Goal: Information Seeking & Learning: Learn about a topic

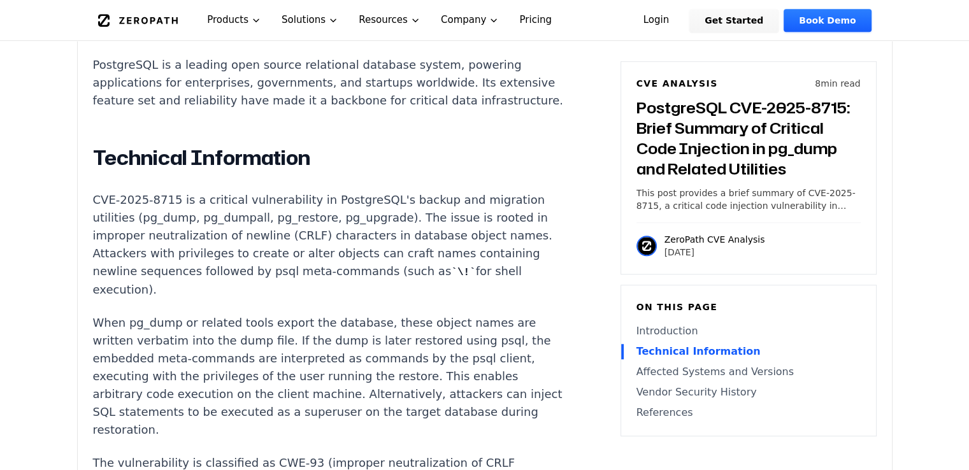
scroll to position [997, 0]
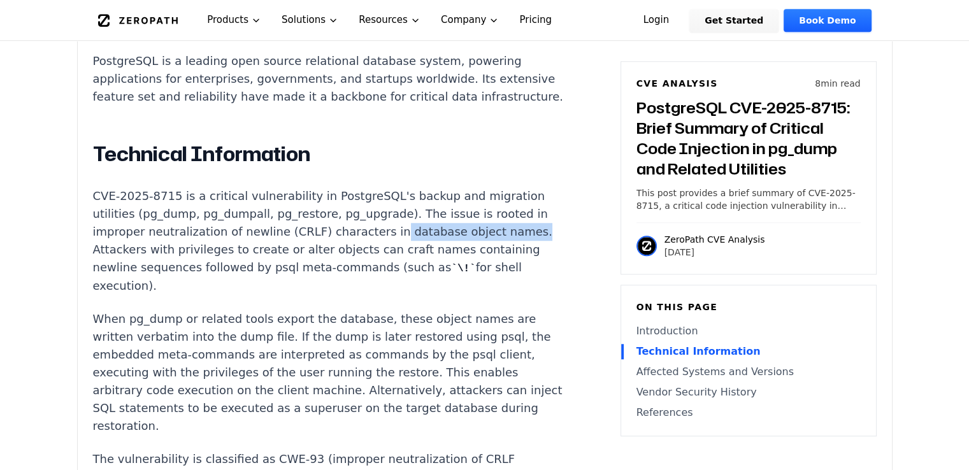
drag, startPoint x: 366, startPoint y: 214, endPoint x: 494, endPoint y: 209, distance: 128.1
click at [494, 209] on p "CVE-2025-8715 is a critical vulnerability in PostgreSQL's backup and migration …" at bounding box center [330, 241] width 474 height 108
click at [477, 214] on p "CVE-2025-8715 is a critical vulnerability in PostgreSQL's backup and migration …" at bounding box center [330, 241] width 474 height 108
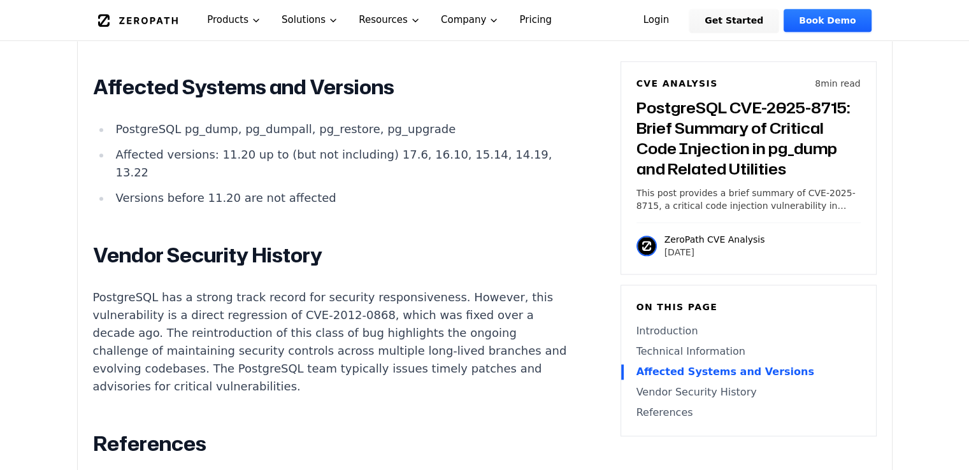
scroll to position [1454, 0]
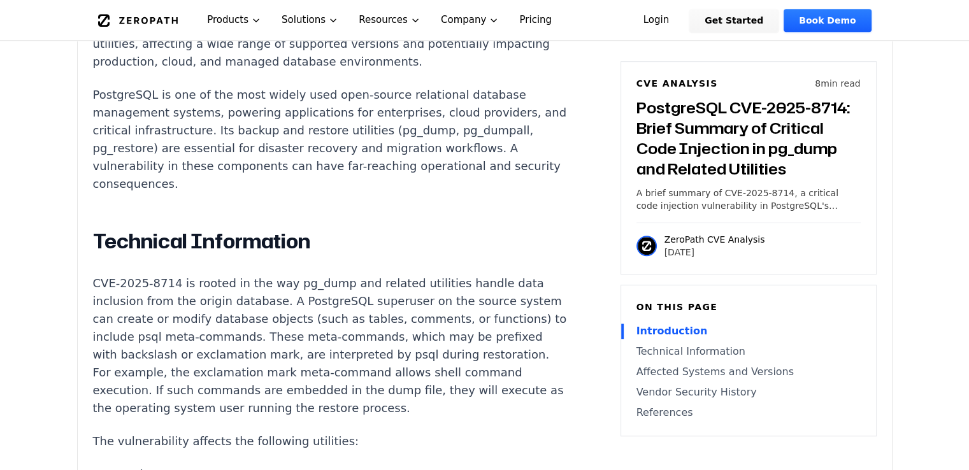
scroll to position [984, 0]
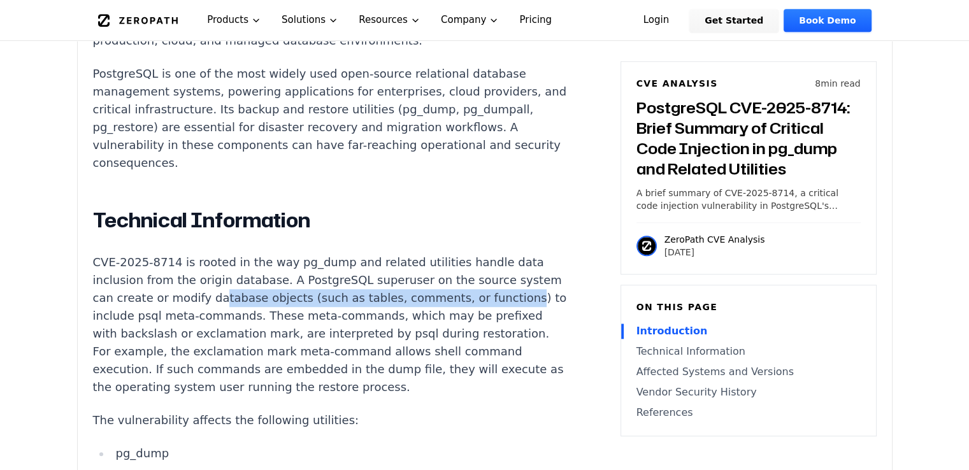
drag, startPoint x: 252, startPoint y: 262, endPoint x: 140, endPoint y: 280, distance: 113.5
click at [140, 280] on p "CVE-2025-8714 is rooted in the way pg_dump and related utilities handle data in…" at bounding box center [330, 324] width 474 height 143
click at [327, 260] on p "CVE-2025-8714 is rooted in the way pg_dump and related utilities handle data in…" at bounding box center [330, 324] width 474 height 143
drag, startPoint x: 329, startPoint y: 260, endPoint x: 140, endPoint y: 281, distance: 190.2
click at [140, 281] on p "CVE-2025-8714 is rooted in the way pg_dump and related utilities handle data in…" at bounding box center [330, 324] width 474 height 143
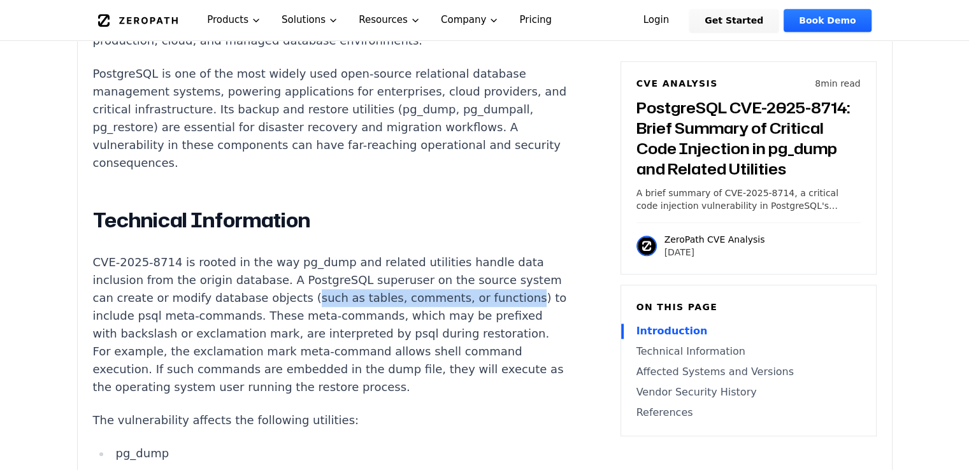
click at [140, 281] on p "CVE-2025-8714 is rooted in the way pg_dump and related utilities handle data in…" at bounding box center [330, 324] width 474 height 143
